Goal: Obtain resource: Download file/media

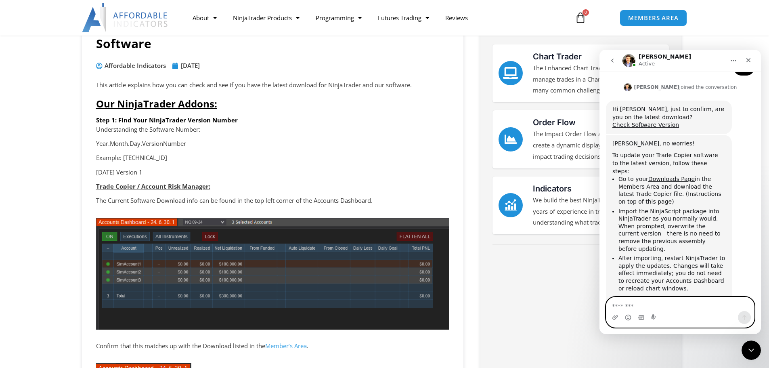
scroll to position [1303, 0]
drag, startPoint x: 641, startPoint y: 306, endPoint x: 644, endPoint y: 285, distance: 21.7
click at [644, 290] on div "Let's maximize your potential as a day trader. How can we help you succeed? Our…" at bounding box center [679, 202] width 161 height 262
type textarea "*********"
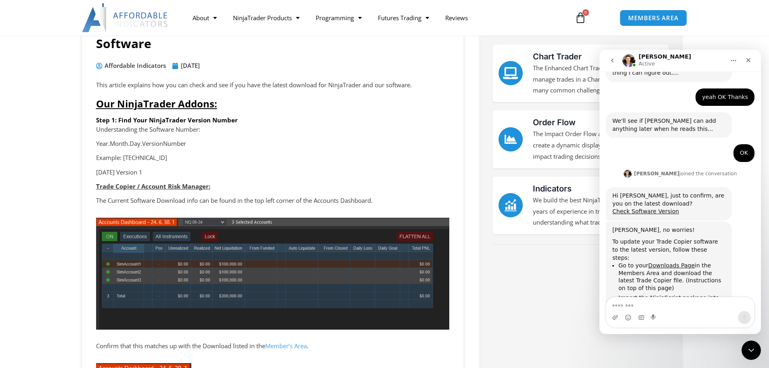
scroll to position [1138, 0]
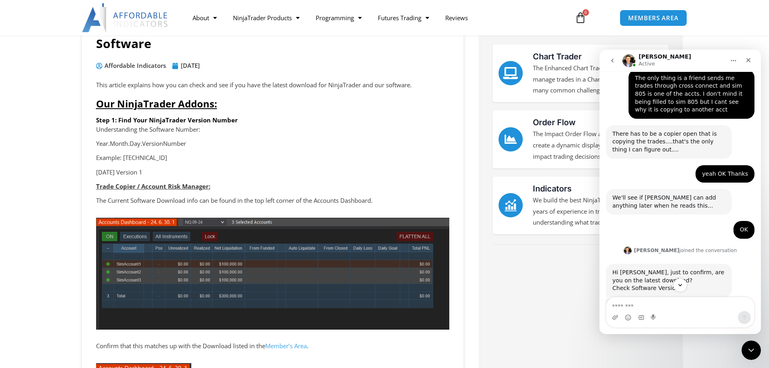
click at [650, 284] on link "Check Software Version" at bounding box center [645, 287] width 67 height 6
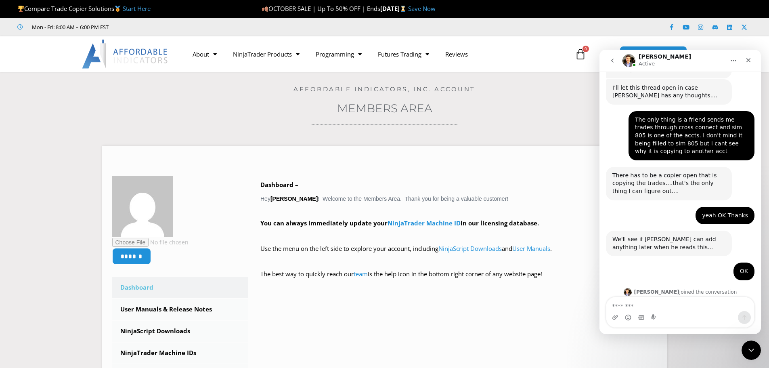
scroll to position [1109, 0]
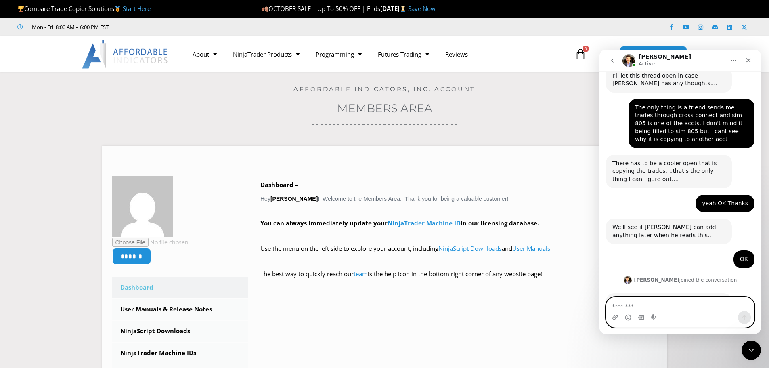
click at [628, 305] on textarea "Message…" at bounding box center [680, 304] width 148 height 14
type textarea "**********"
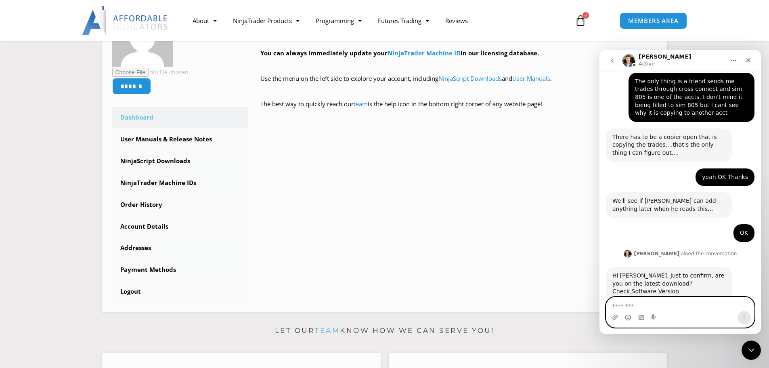
scroll to position [188, 0]
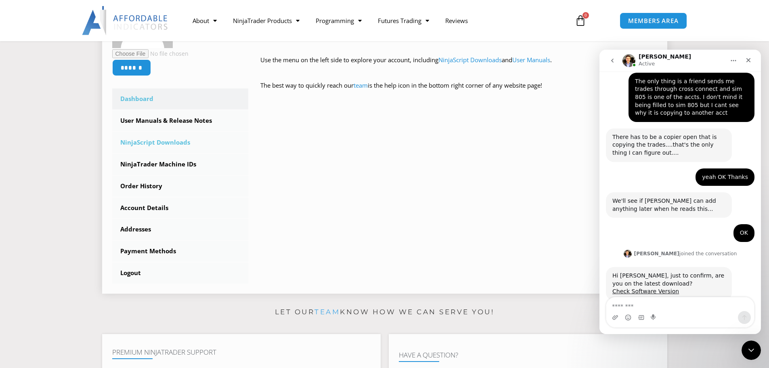
click at [128, 144] on link "NinjaScript Downloads" at bounding box center [180, 142] width 136 height 21
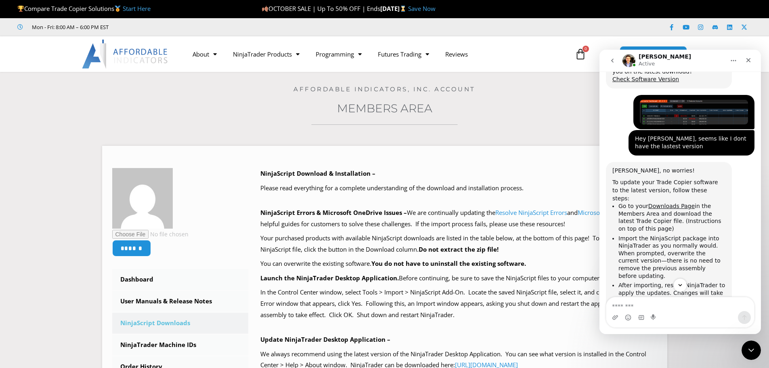
scroll to position [1375, 0]
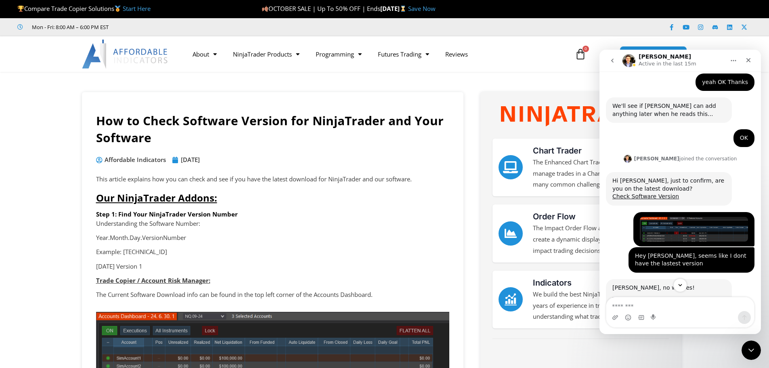
scroll to position [1211, 0]
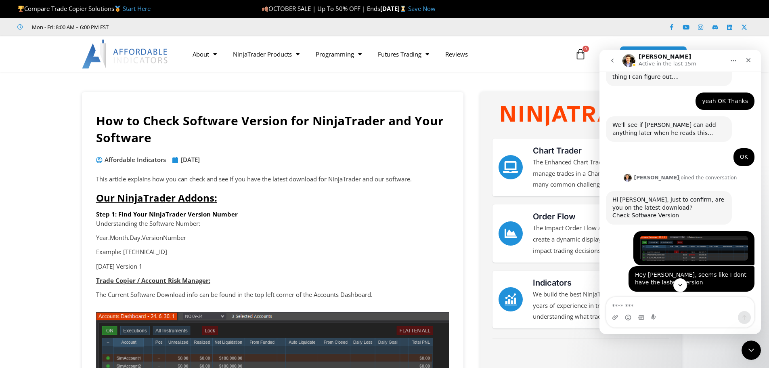
click at [664, 339] on link "Downloads Page" at bounding box center [671, 342] width 46 height 6
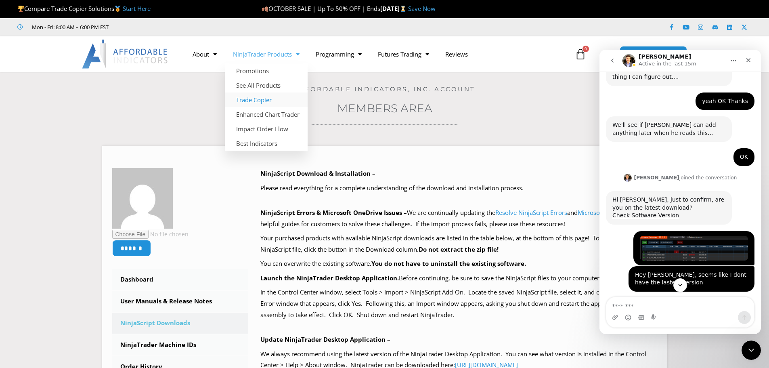
click at [247, 98] on link "Trade Copier" at bounding box center [266, 99] width 83 height 15
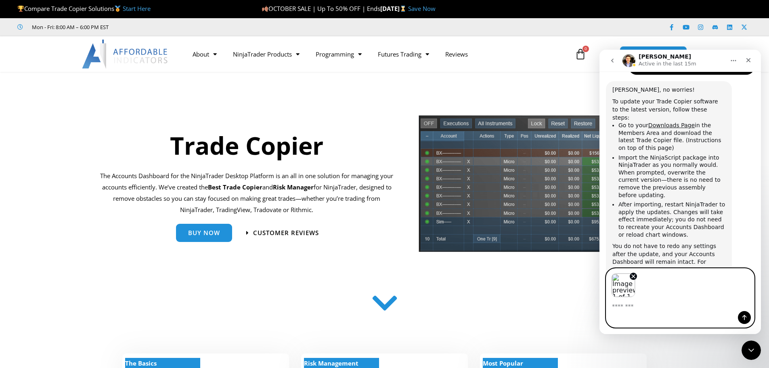
scroll to position [1428, 0]
type textarea "**********"
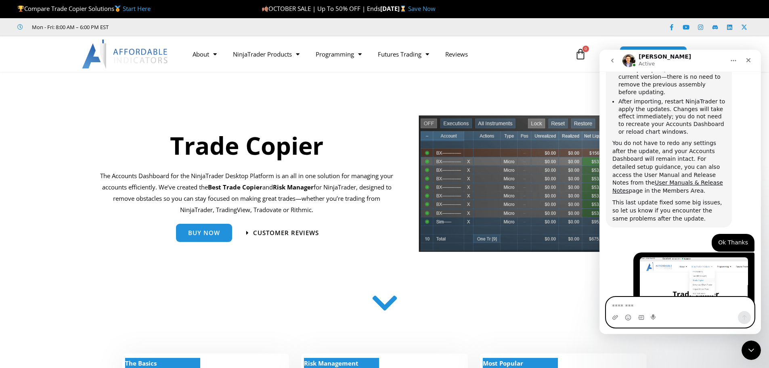
scroll to position [1531, 0]
